Goal: Task Accomplishment & Management: Use online tool/utility

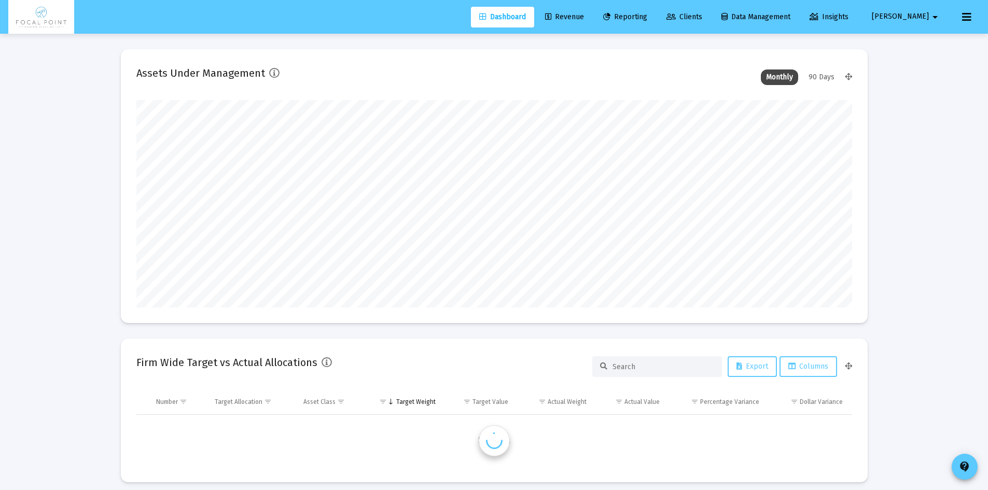
scroll to position [207, 716]
type input "[DATE]"
type input "[EMAIL_ADDRESS][DOMAIN_NAME]"
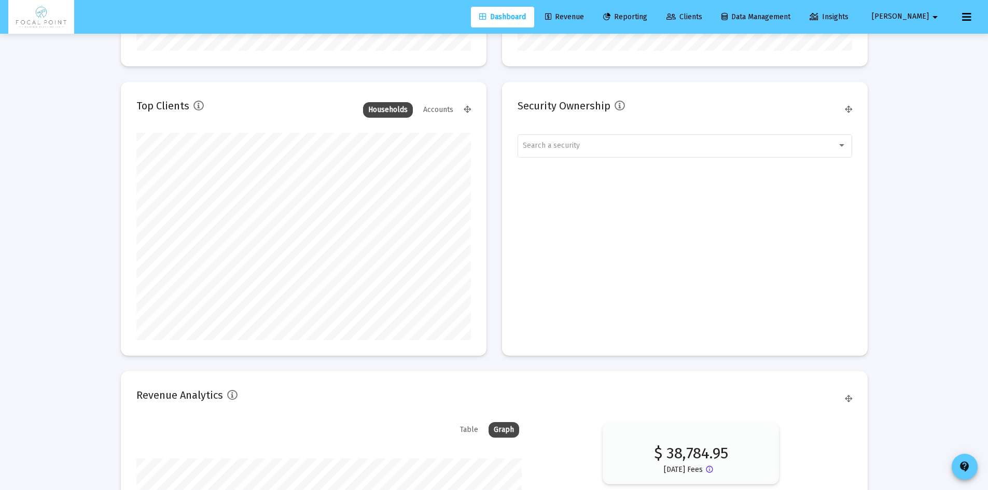
scroll to position [0, 0]
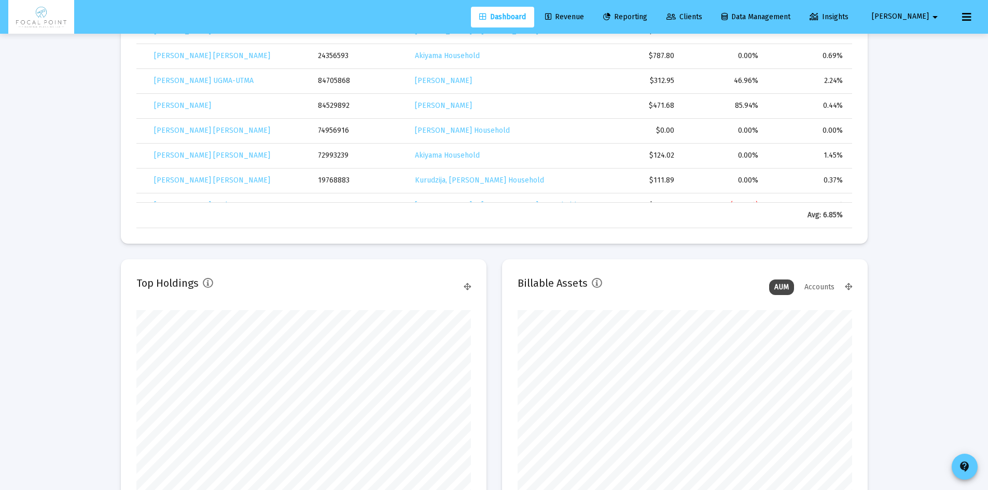
click at [592, 8] on link "Revenue" at bounding box center [564, 17] width 55 height 21
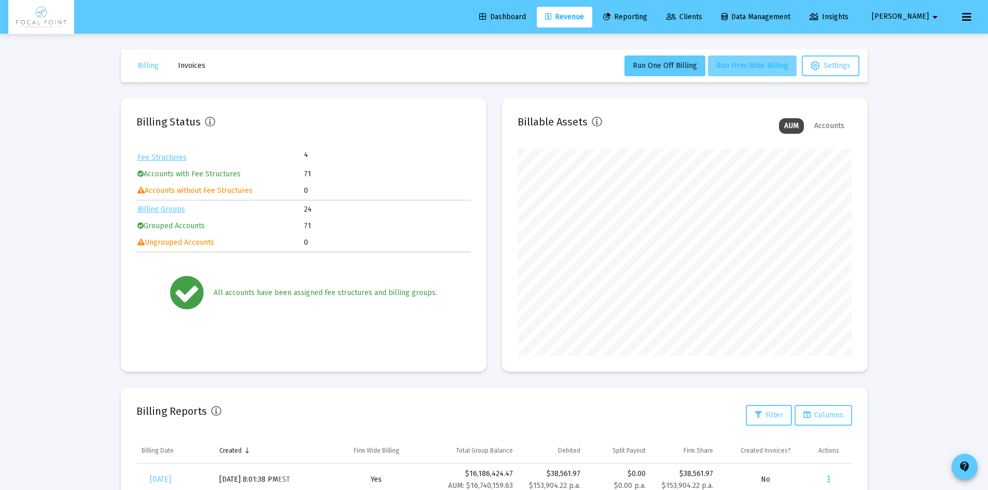
click at [750, 61] on span "Run Firm-Wide Billing" at bounding box center [752, 65] width 72 height 9
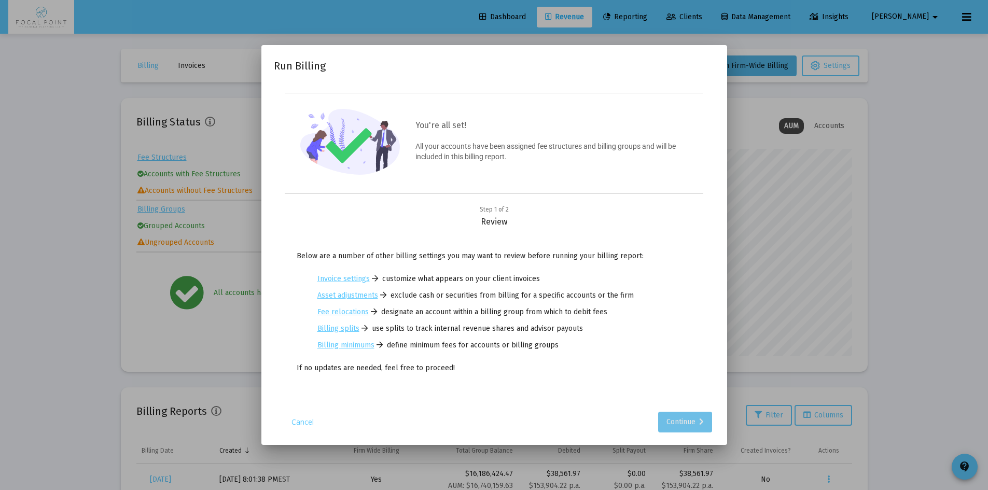
click at [697, 414] on div "Continue" at bounding box center [684, 422] width 37 height 21
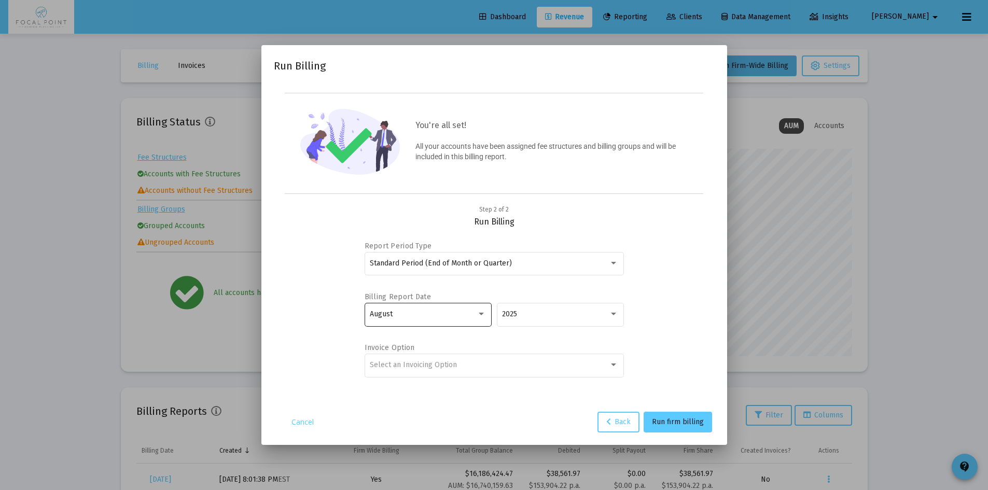
click at [480, 316] on div at bounding box center [481, 314] width 9 height 8
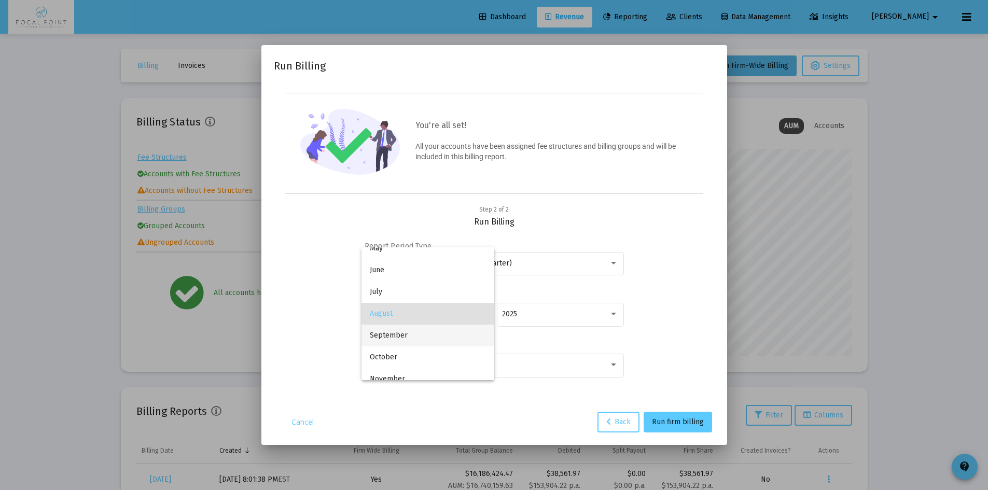
click at [434, 341] on span "September" at bounding box center [428, 336] width 116 height 22
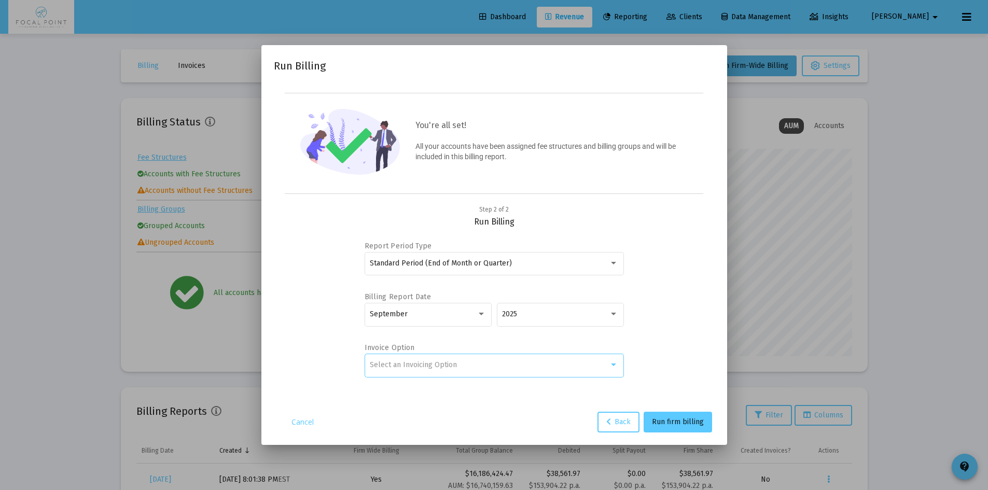
click at [443, 364] on span "Select an Invoicing Option" at bounding box center [413, 364] width 87 height 9
click at [410, 369] on span "No Invoice" at bounding box center [494, 365] width 248 height 22
click at [690, 419] on span "Run firm billing" at bounding box center [678, 421] width 52 height 9
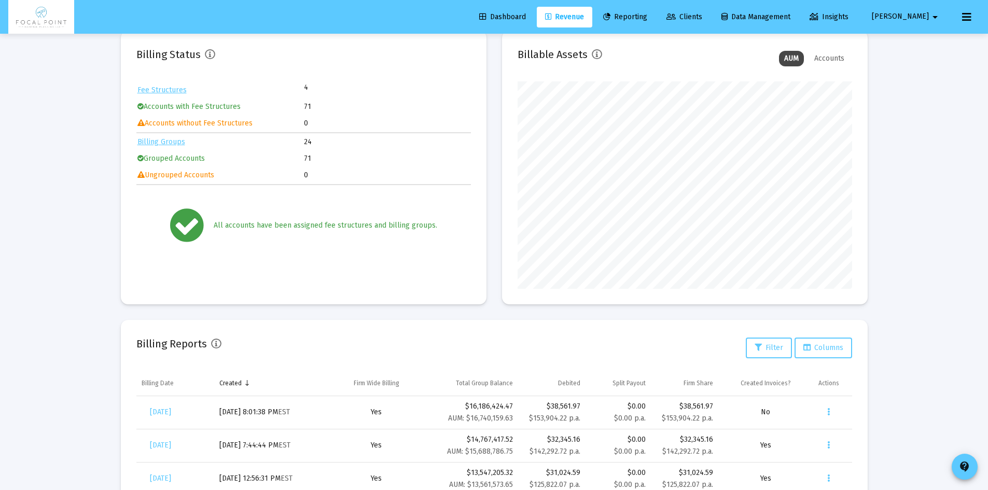
scroll to position [0, 0]
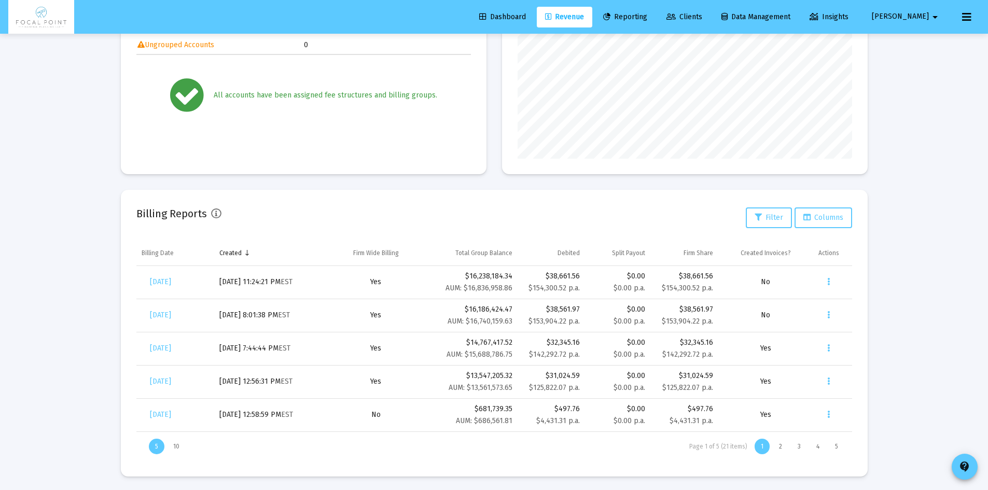
scroll to position [200, 0]
click at [830, 313] on button "Data grid" at bounding box center [828, 313] width 21 height 21
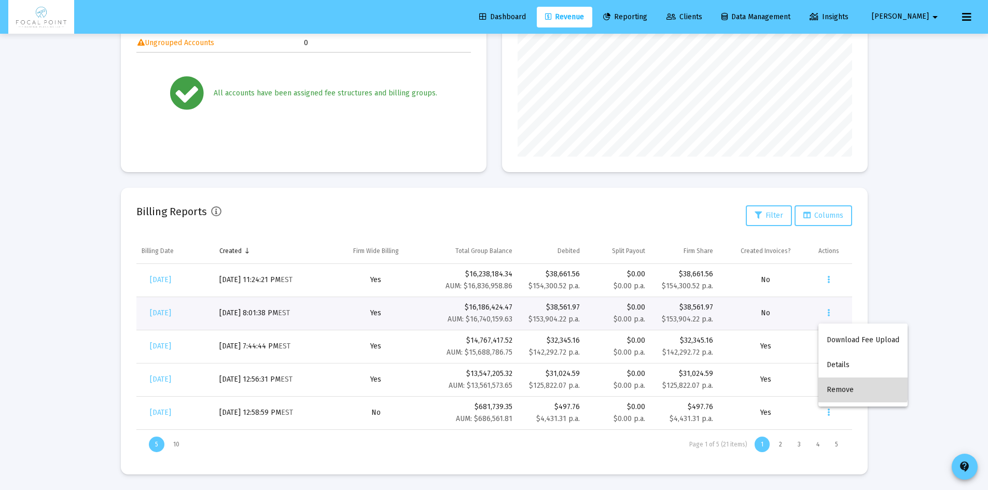
click at [844, 383] on button "Remove" at bounding box center [862, 389] width 89 height 25
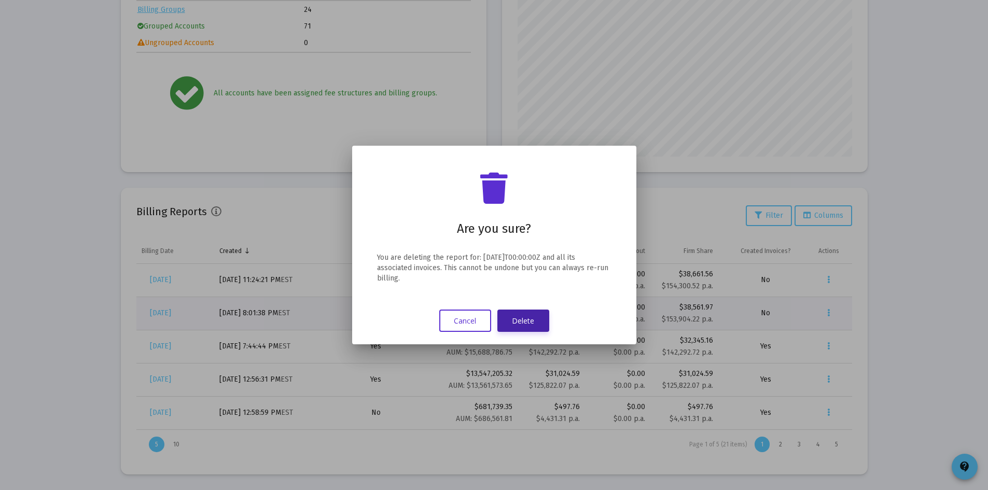
click at [539, 327] on button "Delete" at bounding box center [523, 321] width 52 height 22
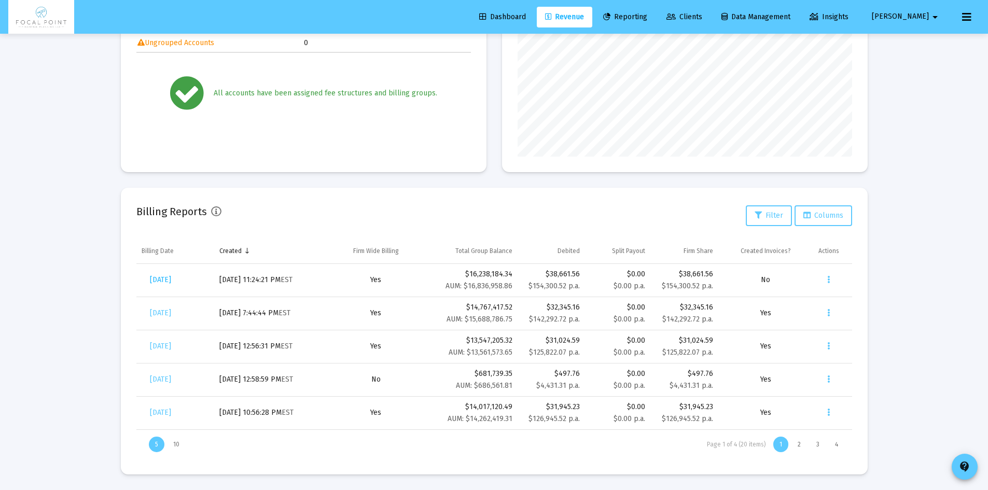
click at [171, 278] on span "[DATE]" at bounding box center [160, 279] width 21 height 9
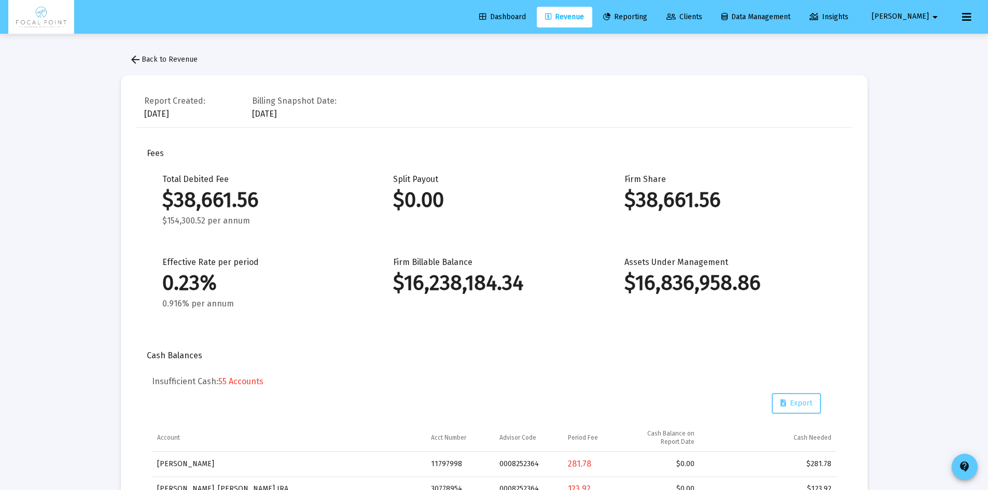
drag, startPoint x: 177, startPoint y: 283, endPoint x: 184, endPoint y: 283, distance: 6.2
click at [184, 283] on div "0.23%" at bounding box center [262, 283] width 200 height 10
drag, startPoint x: 186, startPoint y: 284, endPoint x: 177, endPoint y: 285, distance: 8.9
click at [177, 285] on div "0.23%" at bounding box center [262, 283] width 200 height 10
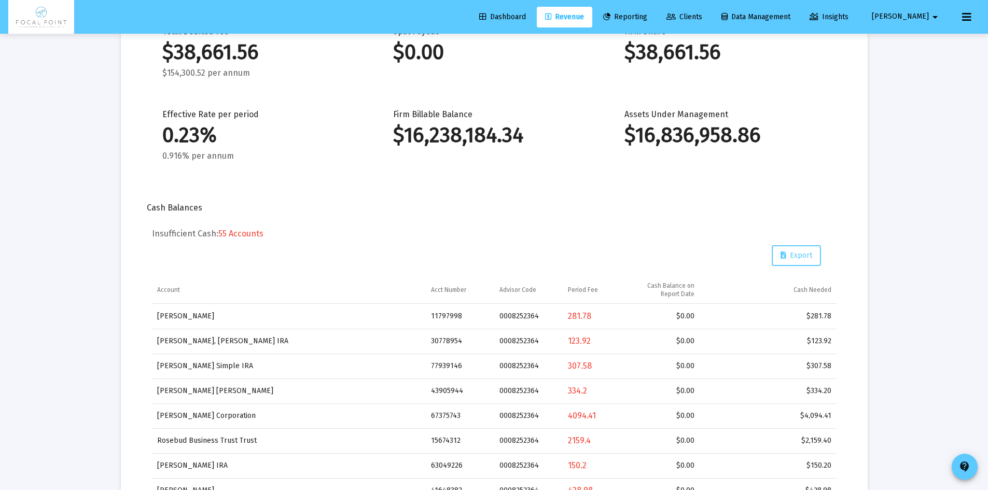
scroll to position [207, 0]
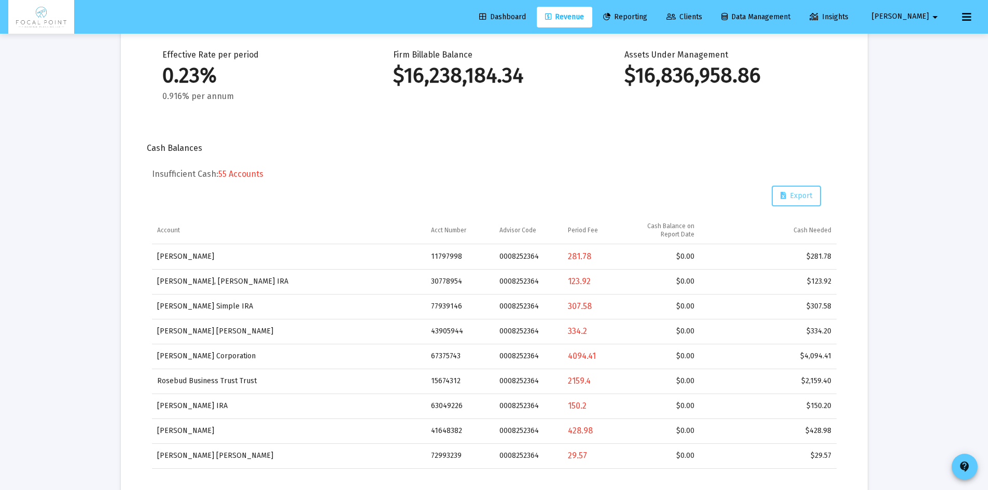
click at [496, 151] on div "Cash Balances" at bounding box center [494, 148] width 695 height 10
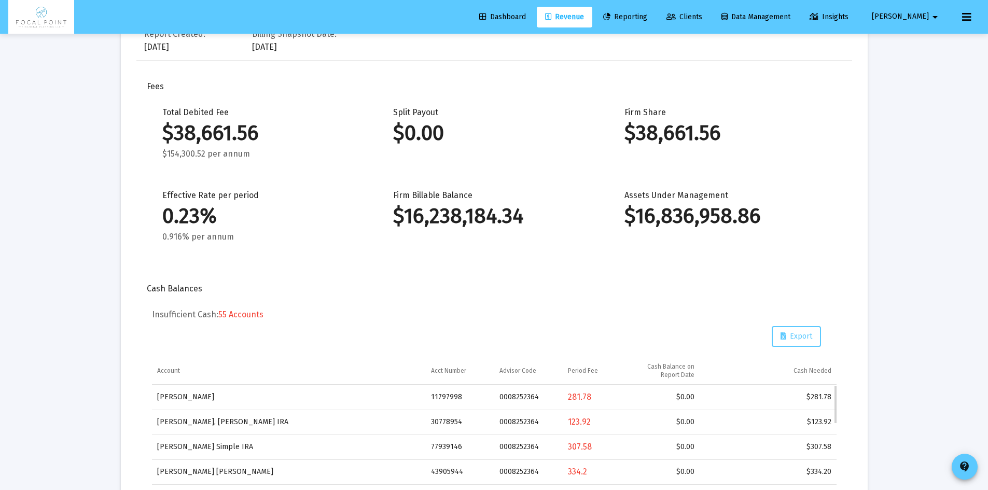
scroll to position [0, 0]
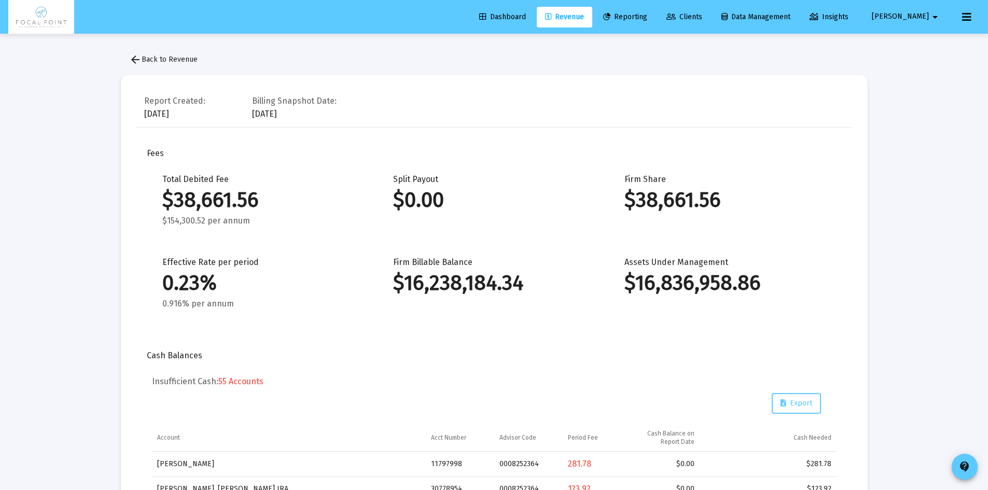
click at [188, 61] on span "arrow_back Back to Revenue" at bounding box center [163, 59] width 68 height 9
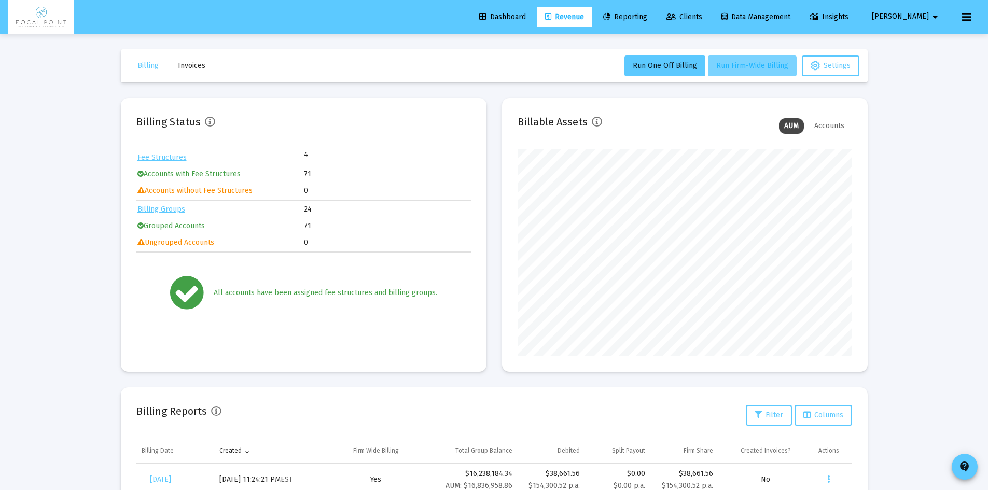
click at [756, 68] on span "Run Firm-Wide Billing" at bounding box center [752, 65] width 72 height 9
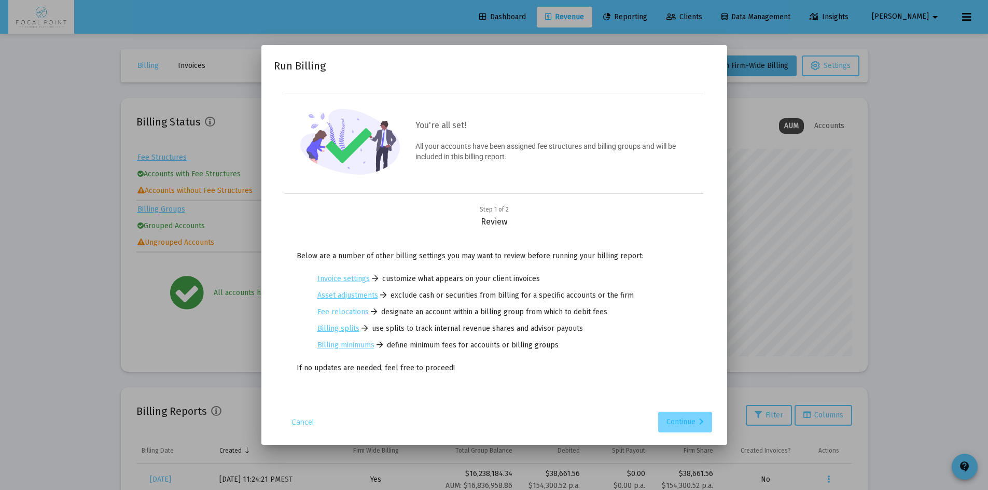
click at [701, 420] on icon at bounding box center [701, 421] width 5 height 7
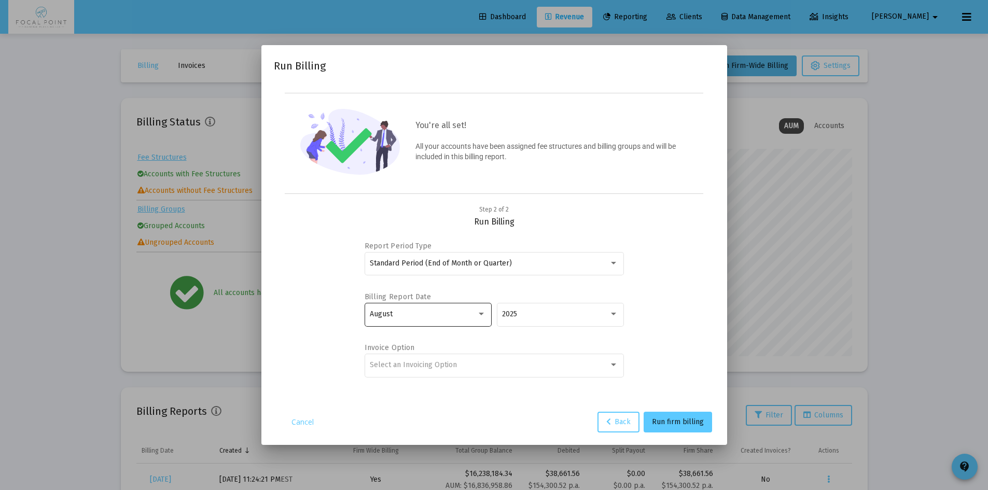
click at [469, 310] on div "August" at bounding box center [423, 314] width 107 height 8
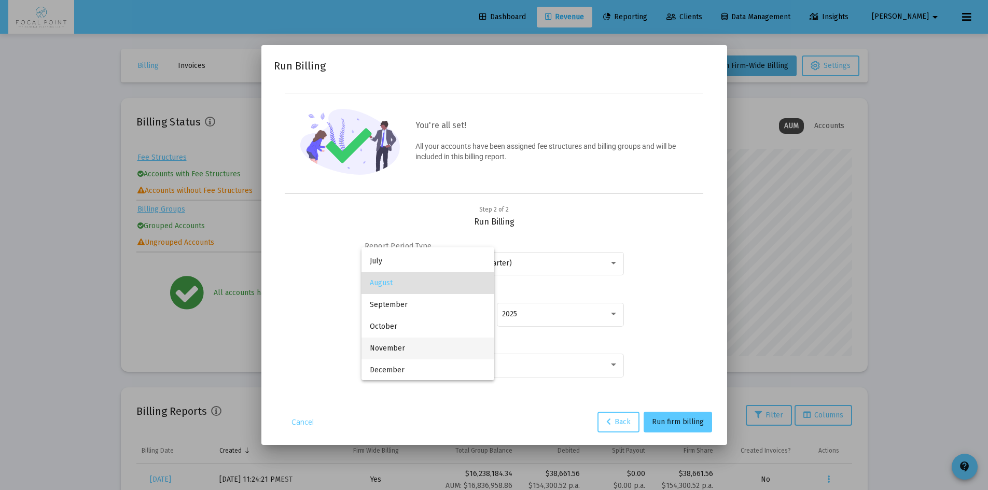
scroll to position [129, 0]
click at [422, 363] on span "December" at bounding box center [428, 369] width 116 height 22
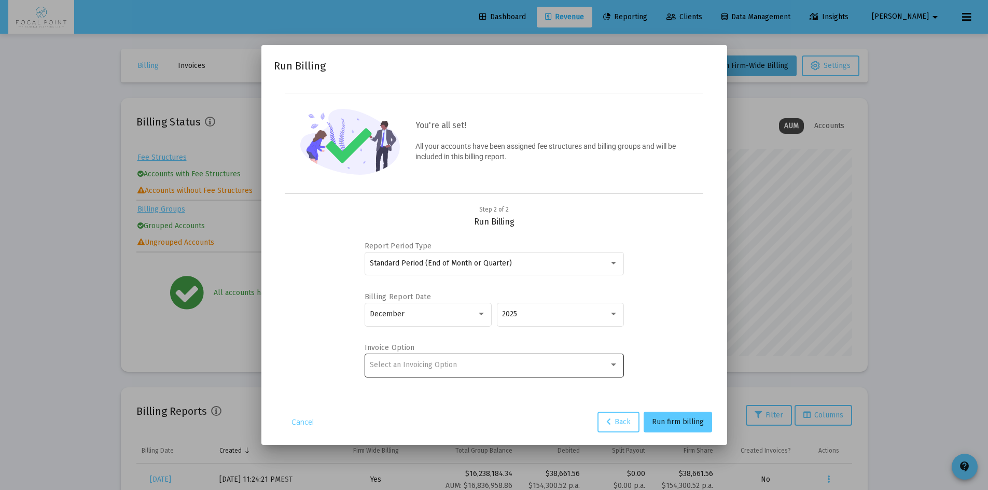
click at [499, 360] on div "Select an Invoicing Option" at bounding box center [494, 364] width 248 height 25
click at [457, 360] on span "No Invoice" at bounding box center [494, 365] width 248 height 22
click at [688, 422] on span "Run firm billing" at bounding box center [678, 421] width 52 height 9
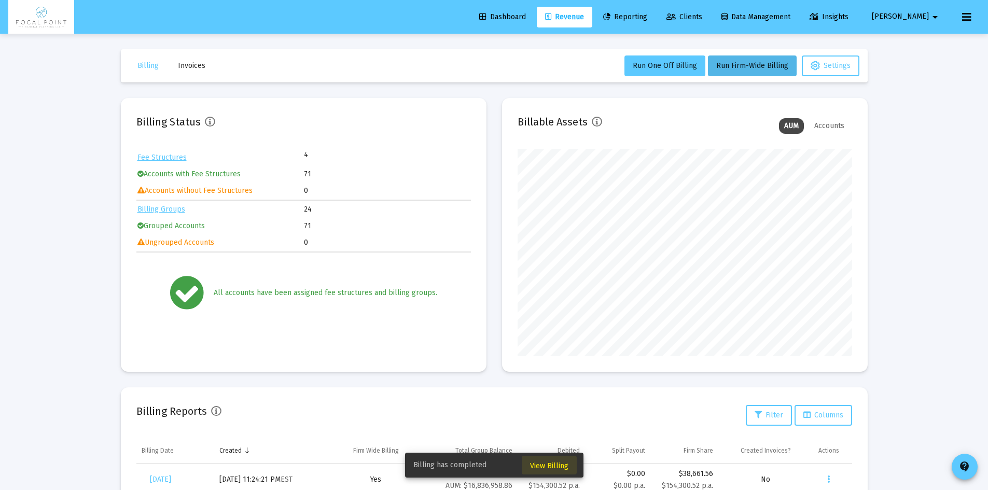
click at [556, 464] on span "View Billing" at bounding box center [549, 465] width 38 height 9
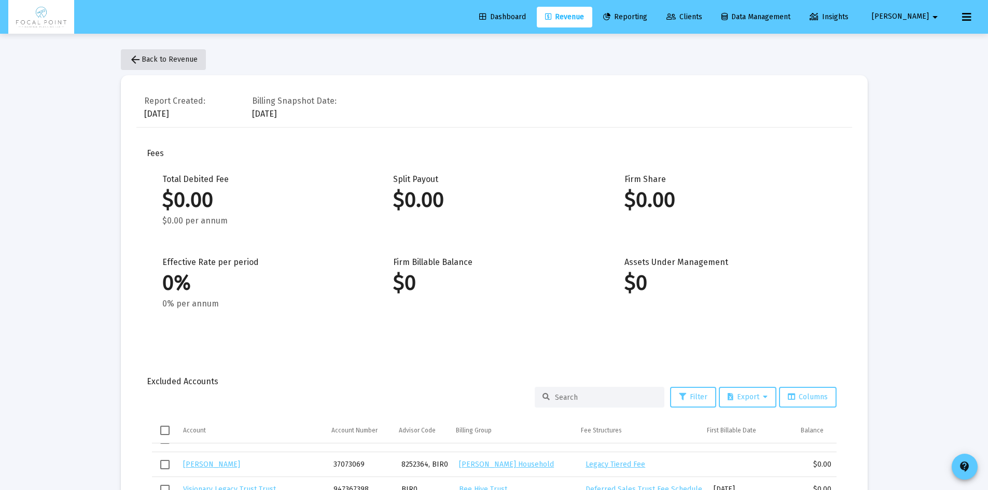
click at [184, 64] on button "arrow_back Back to Revenue" at bounding box center [163, 59] width 85 height 21
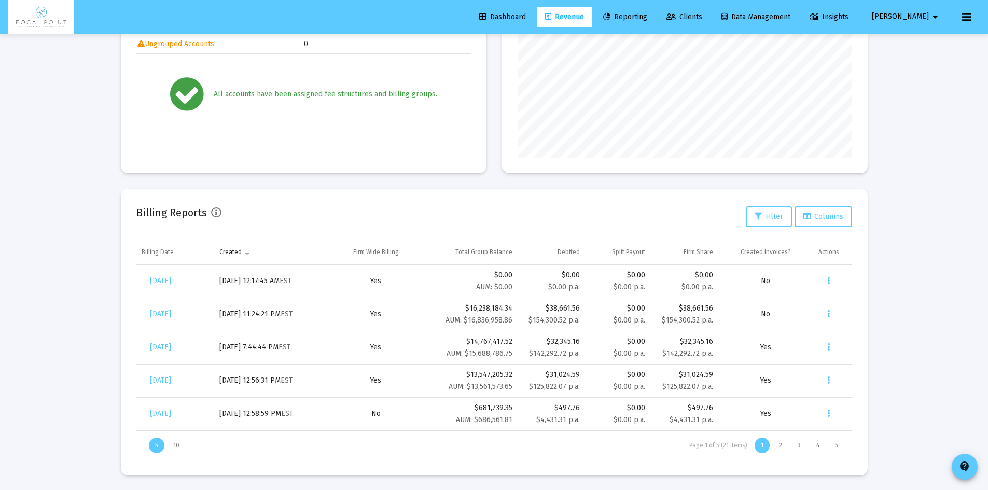
scroll to position [200, 0]
click at [829, 277] on icon "Data grid" at bounding box center [828, 280] width 3 height 12
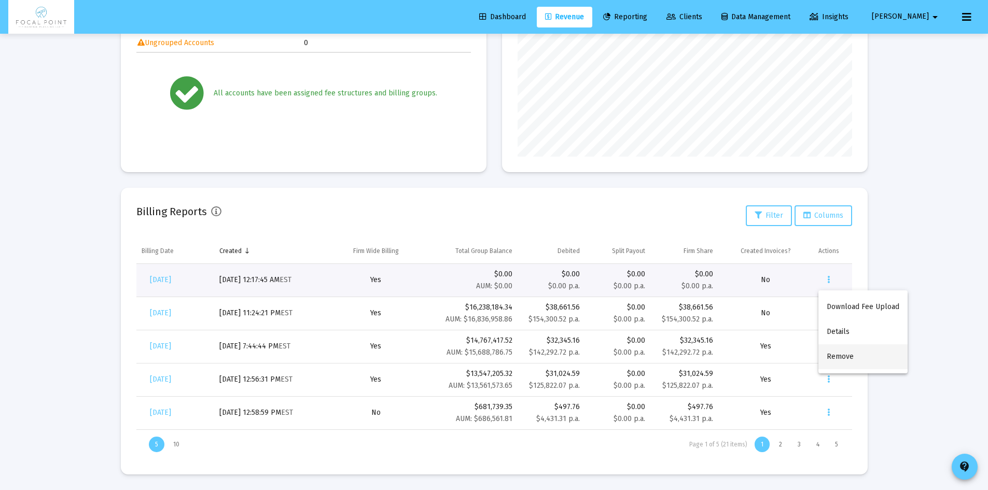
click at [848, 352] on button "Remove" at bounding box center [862, 356] width 89 height 25
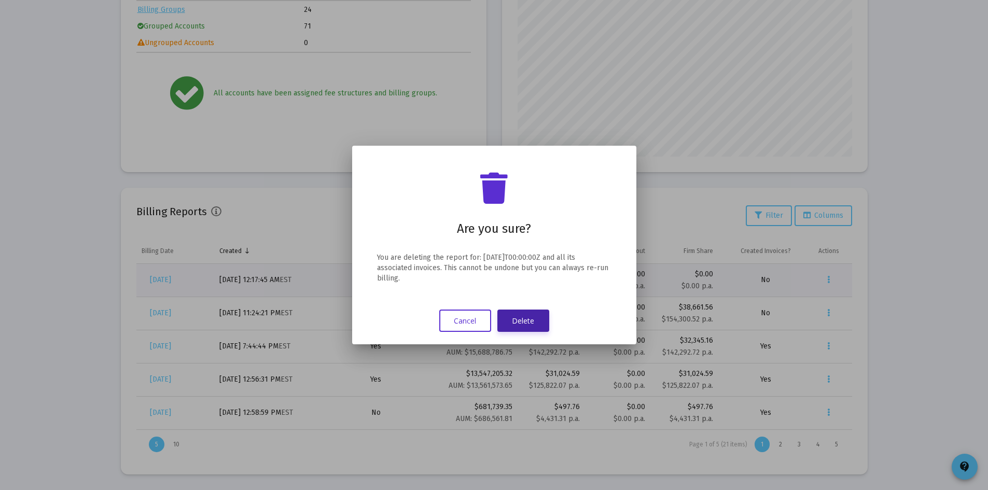
click at [528, 323] on button "Delete" at bounding box center [523, 321] width 52 height 22
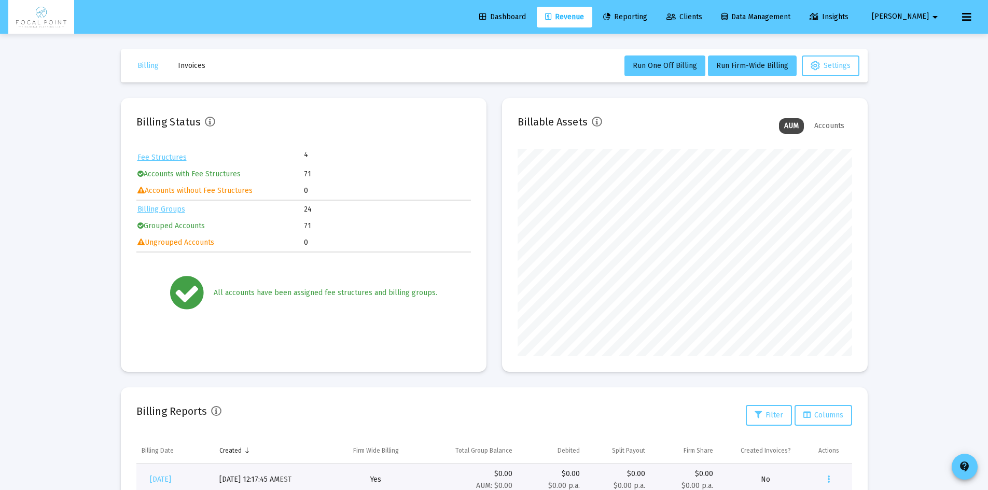
scroll to position [200, 0]
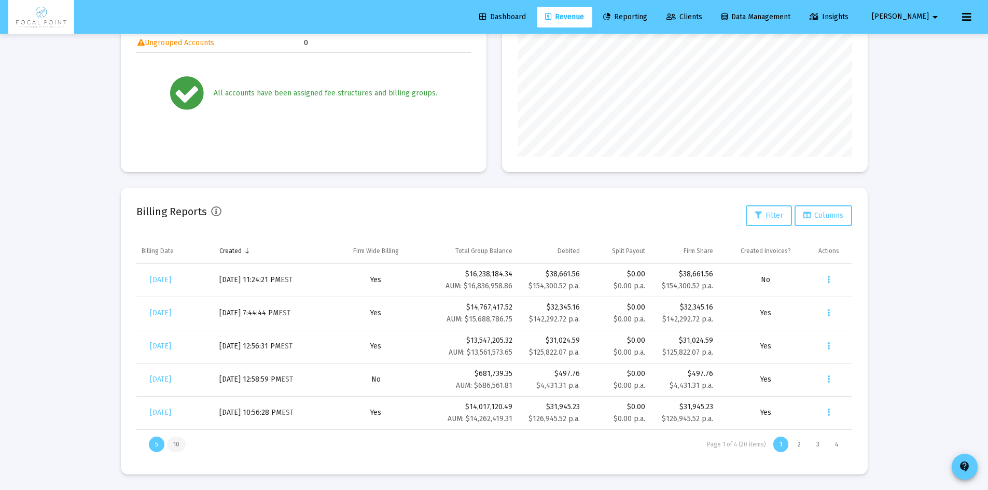
click at [182, 443] on div "10" at bounding box center [176, 445] width 19 height 16
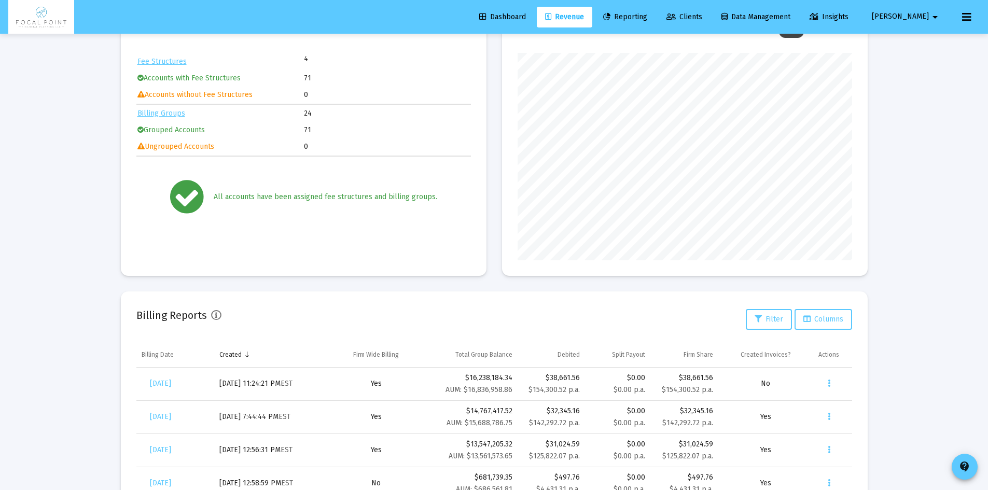
scroll to position [0, 0]
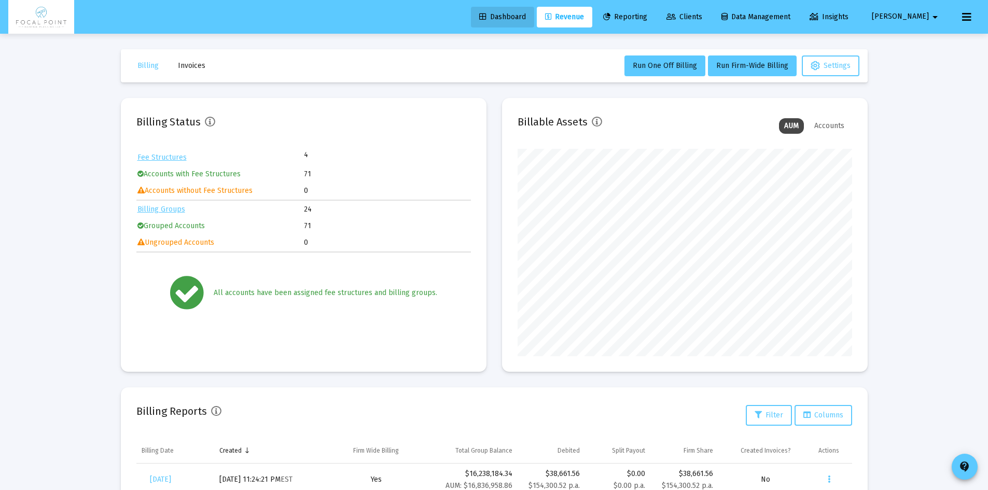
click at [526, 17] on span "Dashboard" at bounding box center [502, 16] width 47 height 9
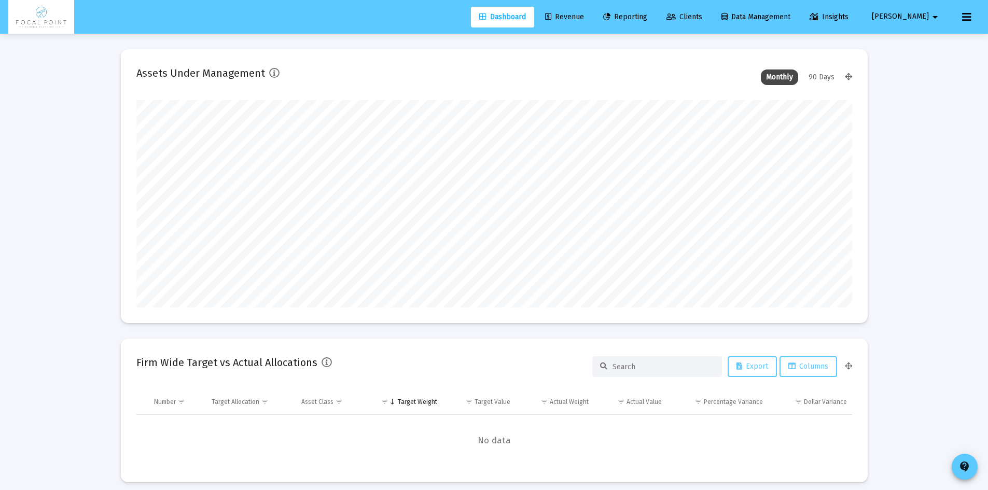
scroll to position [415, 0]
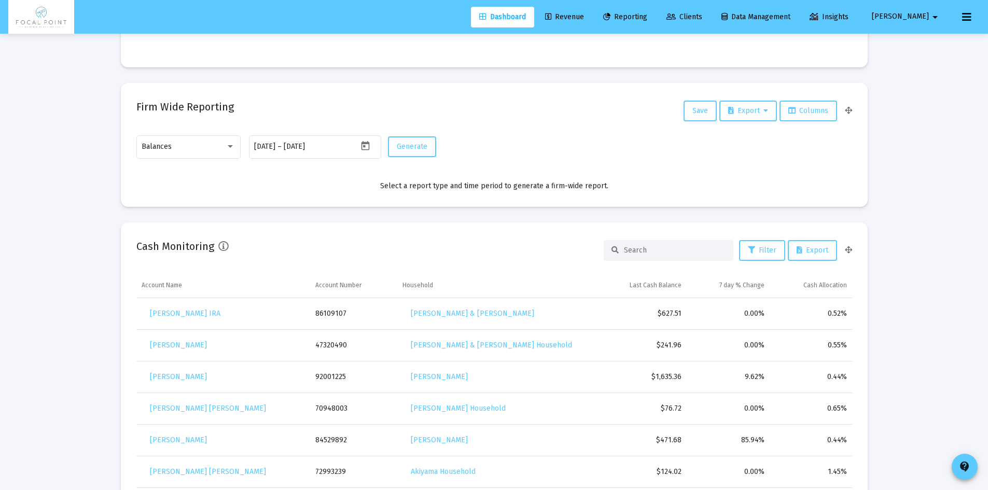
type input "[EMAIL_ADDRESS][DOMAIN_NAME]"
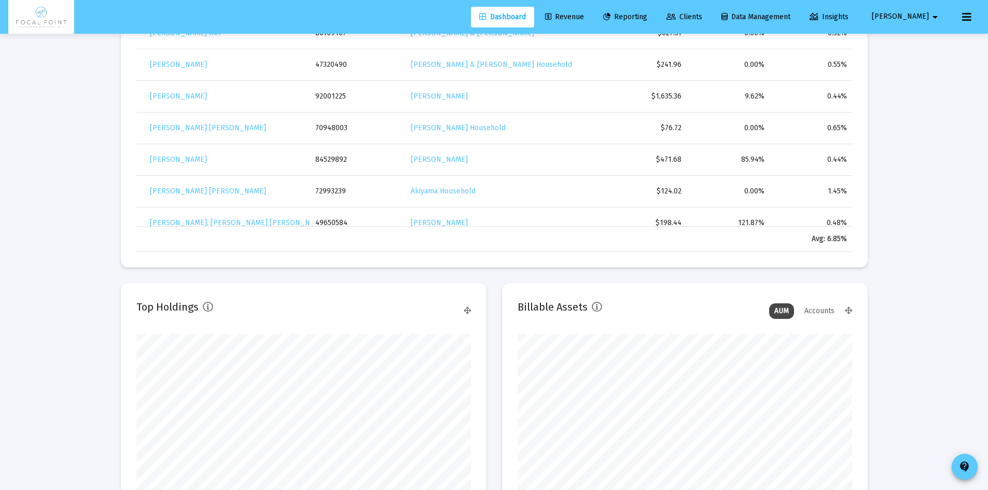
scroll to position [0, 0]
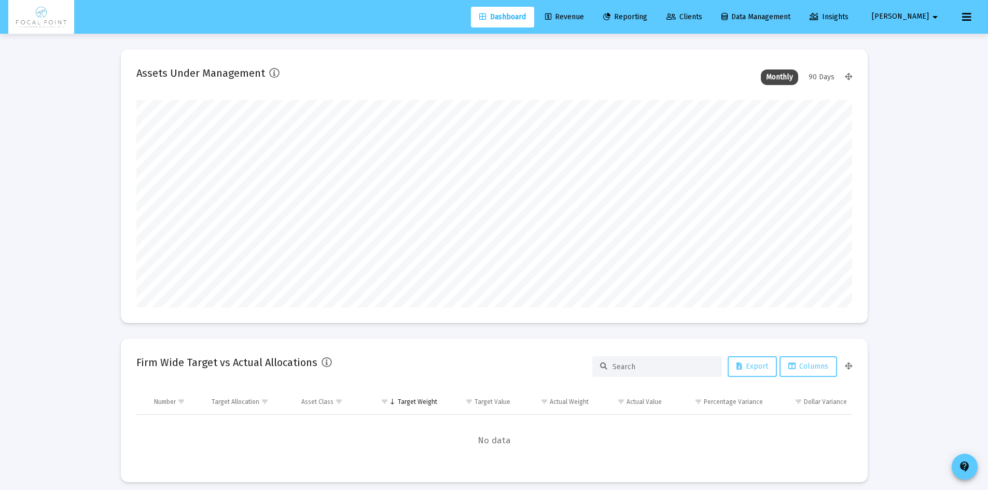
click at [592, 11] on link "Revenue" at bounding box center [564, 17] width 55 height 21
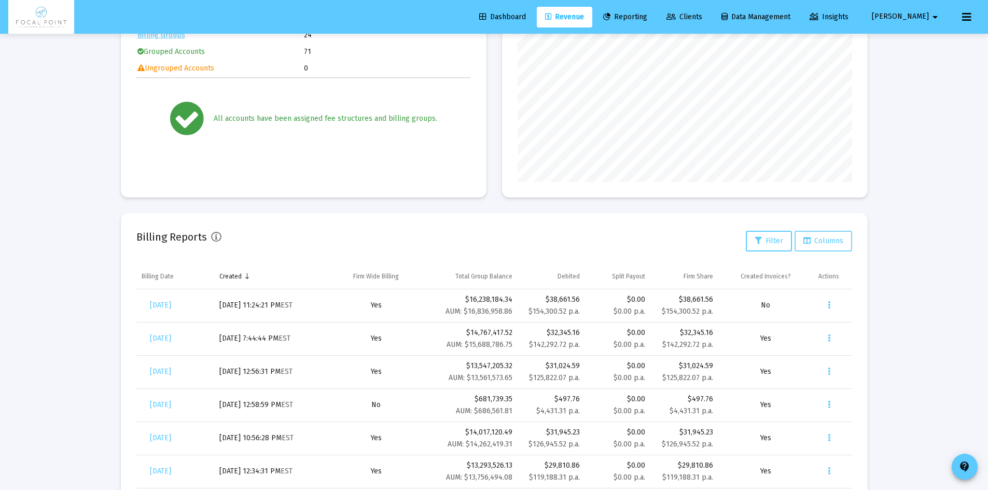
scroll to position [311, 0]
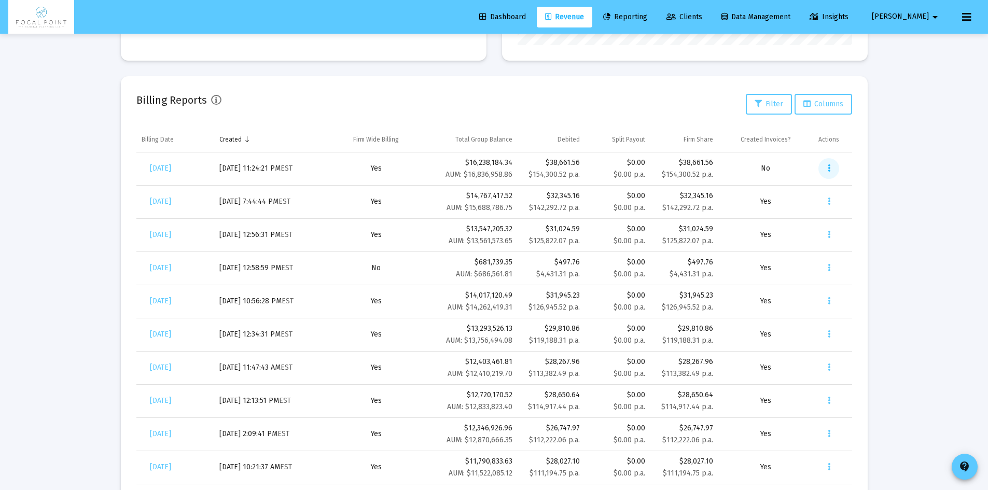
click at [829, 165] on icon "Data grid" at bounding box center [829, 168] width 3 height 12
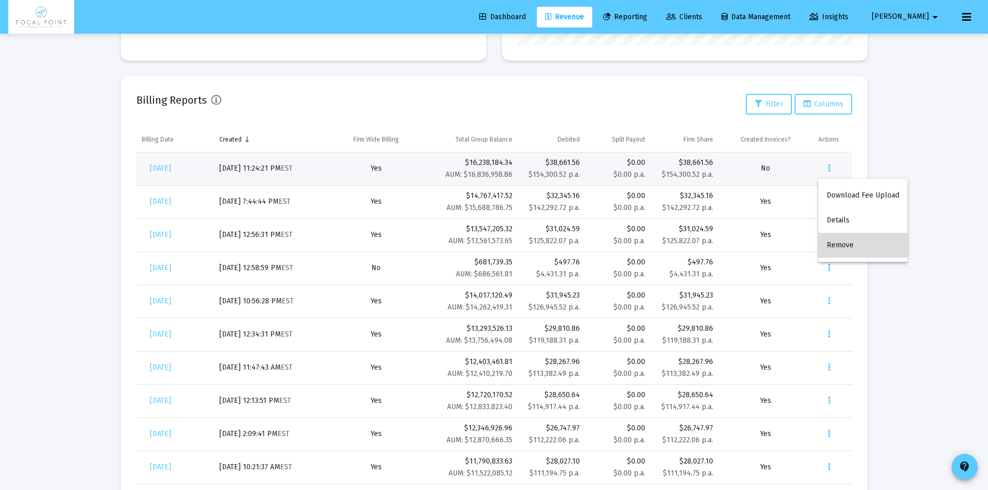
click at [860, 244] on button "Remove" at bounding box center [862, 245] width 89 height 25
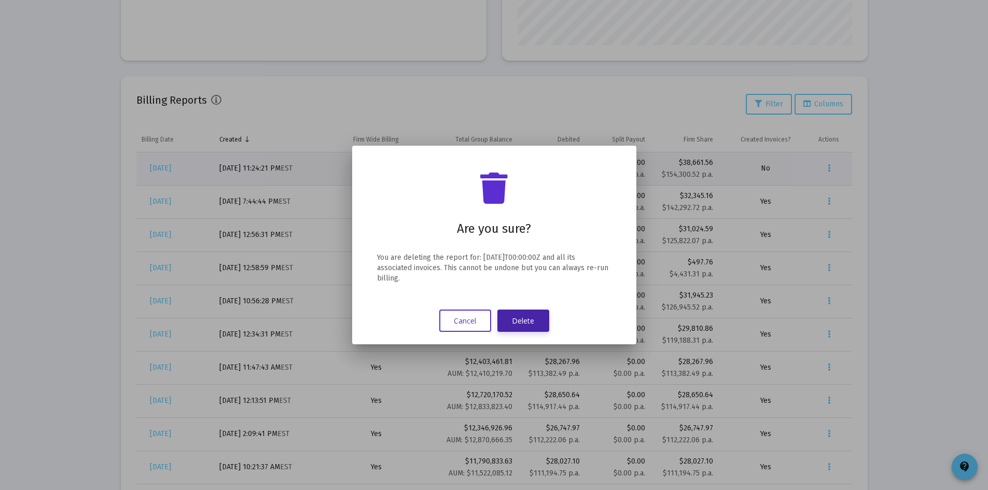
click at [538, 317] on button "Delete" at bounding box center [523, 321] width 52 height 22
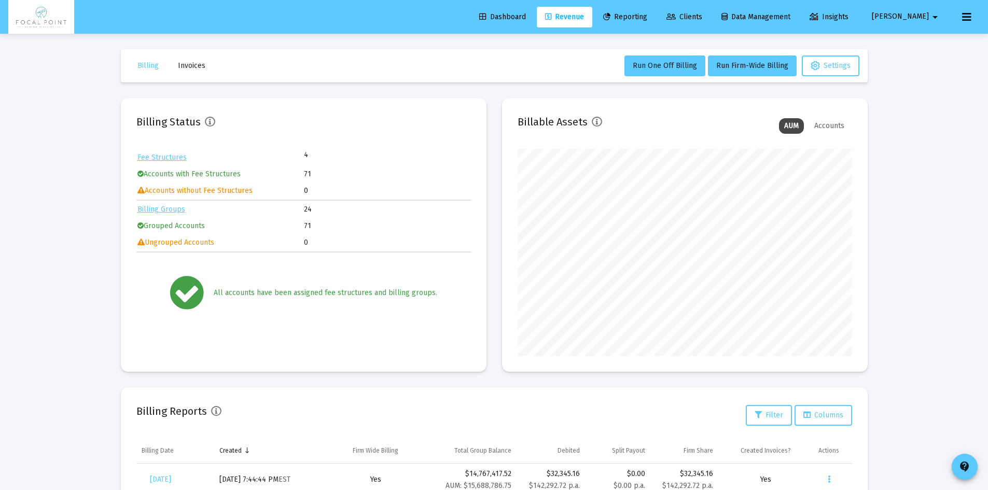
click at [526, 15] on span "Dashboard" at bounding box center [502, 16] width 47 height 9
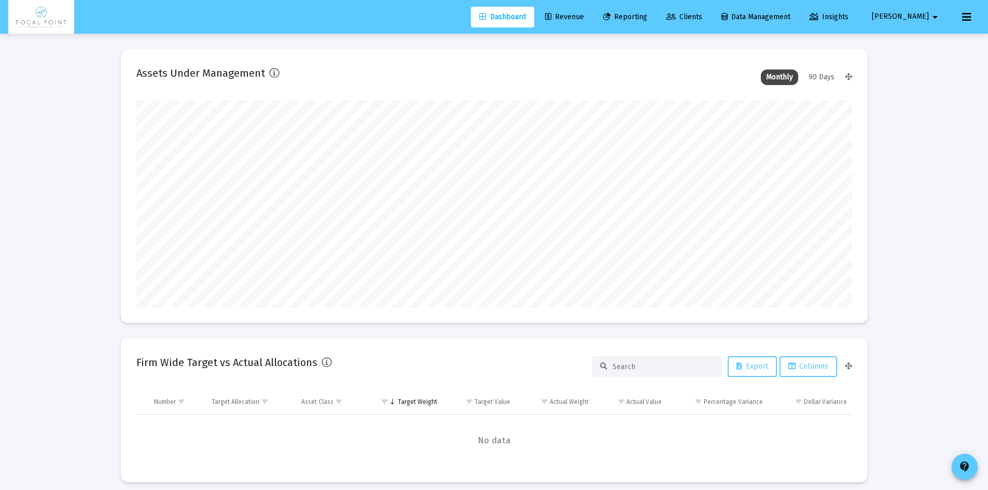
scroll to position [518309, 518182]
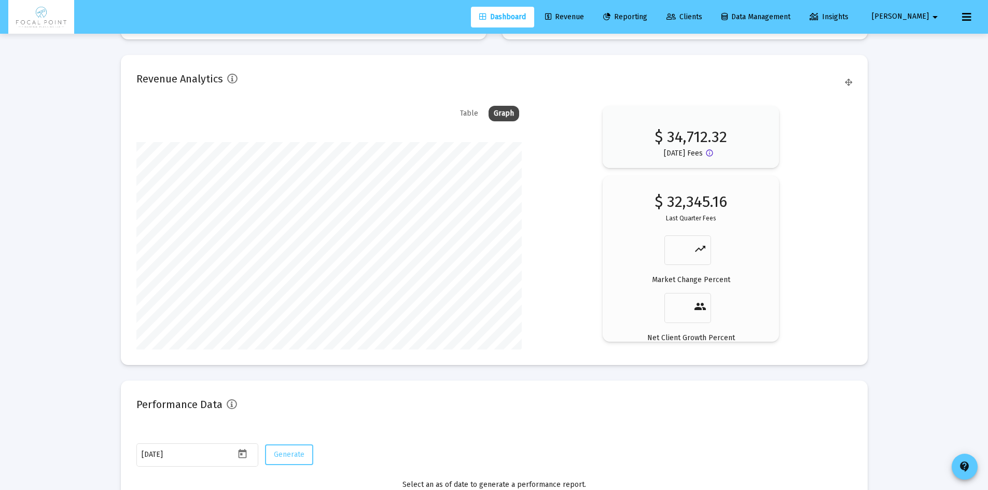
click at [473, 112] on div "Table" at bounding box center [469, 114] width 29 height 16
click at [503, 112] on div "Graph" at bounding box center [503, 114] width 31 height 16
click at [468, 114] on div "Table" at bounding box center [469, 114] width 29 height 16
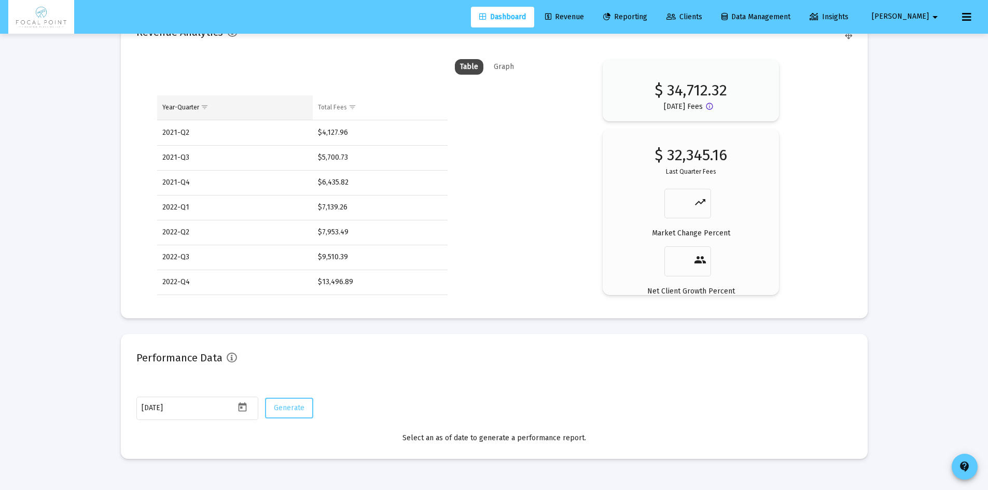
click at [182, 108] on div "Year-Quarter" at bounding box center [180, 107] width 37 height 8
click at [191, 104] on div "Year-Quarter" at bounding box center [180, 107] width 37 height 8
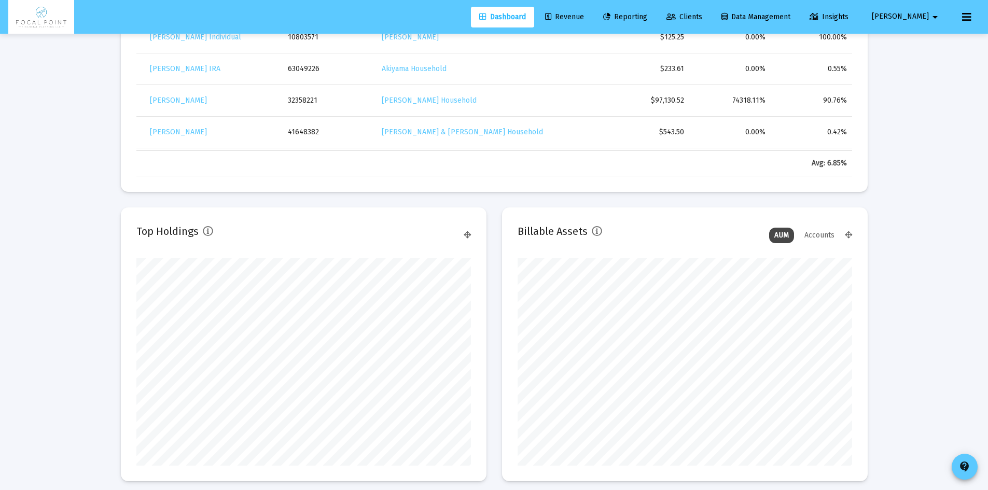
scroll to position [356, 0]
